Goal: Register for event/course

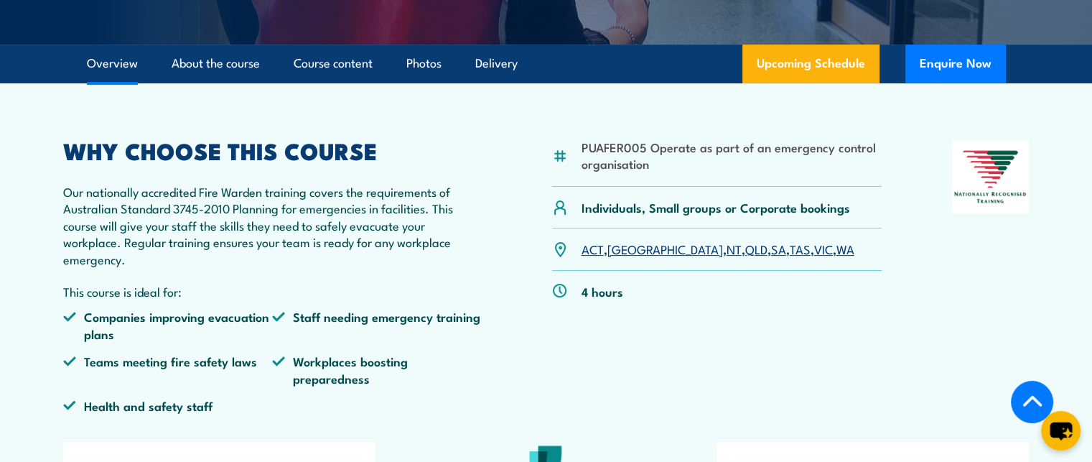
scroll to position [359, 0]
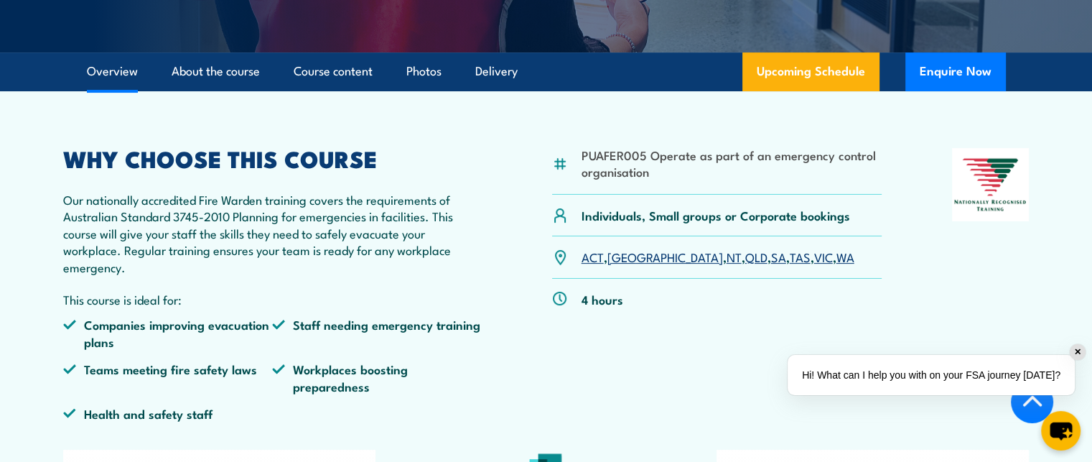
click at [814, 255] on link "VIC" at bounding box center [823, 256] width 19 height 17
